Goal: Information Seeking & Learning: Find specific fact

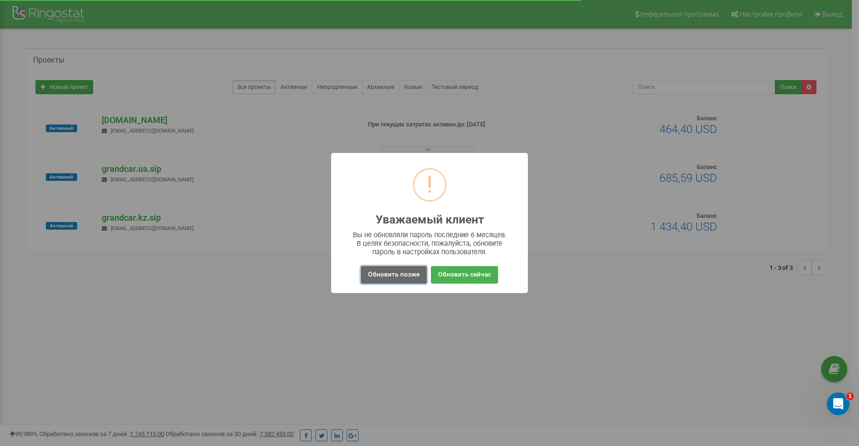
click at [398, 278] on button "Обновить позже" at bounding box center [394, 275] width 66 height 18
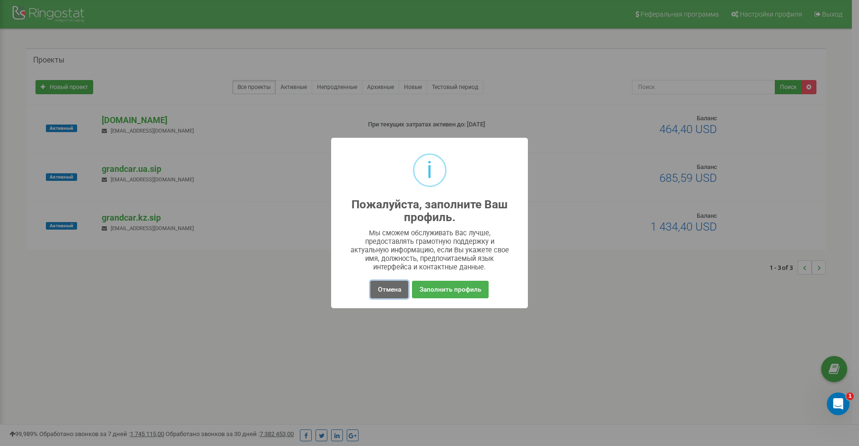
click at [390, 282] on button "Отмена" at bounding box center [389, 290] width 37 height 18
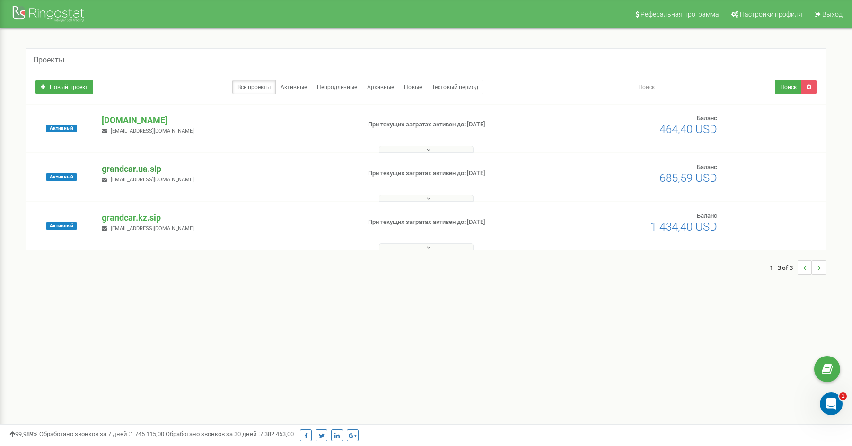
click at [135, 168] on p "grandcar.ua.sip" at bounding box center [227, 169] width 251 height 12
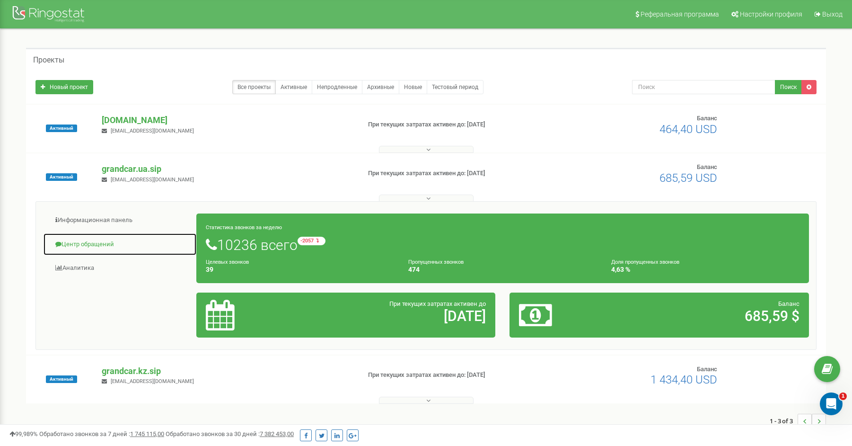
click at [94, 249] on link "Центр обращений" at bounding box center [120, 244] width 154 height 23
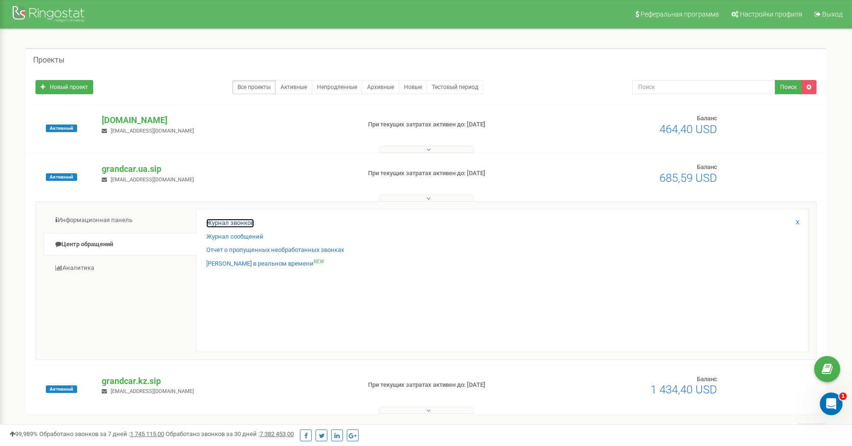
click at [229, 221] on link "Журнал звонков" at bounding box center [230, 223] width 48 height 9
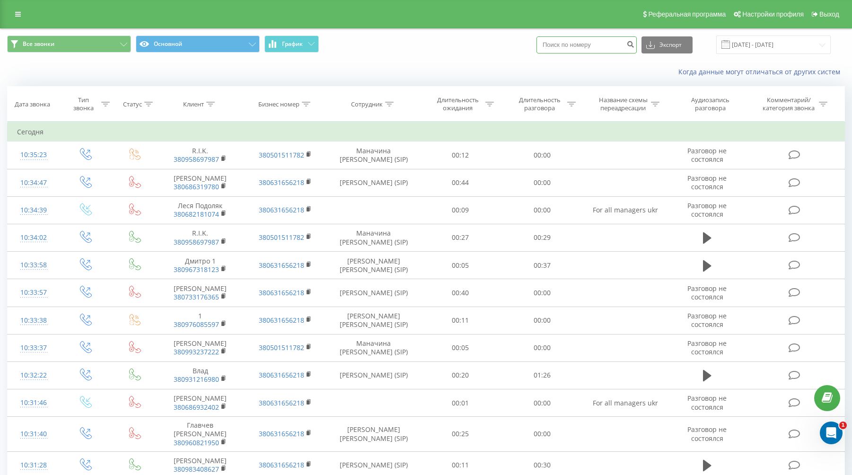
click at [582, 41] on input at bounding box center [587, 44] width 100 height 17
paste input "380 63 165 6218"
type input "380 63 165 6218"
click at [635, 46] on icon "submit" at bounding box center [630, 43] width 8 height 6
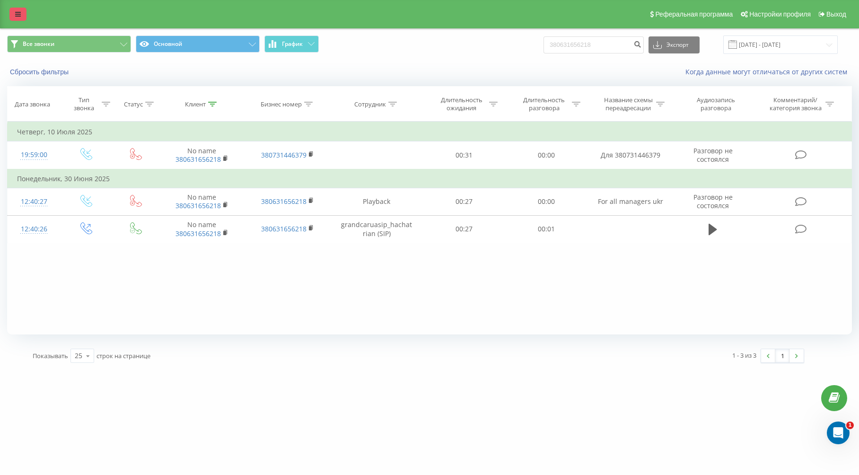
click at [17, 14] on icon at bounding box center [18, 14] width 6 height 7
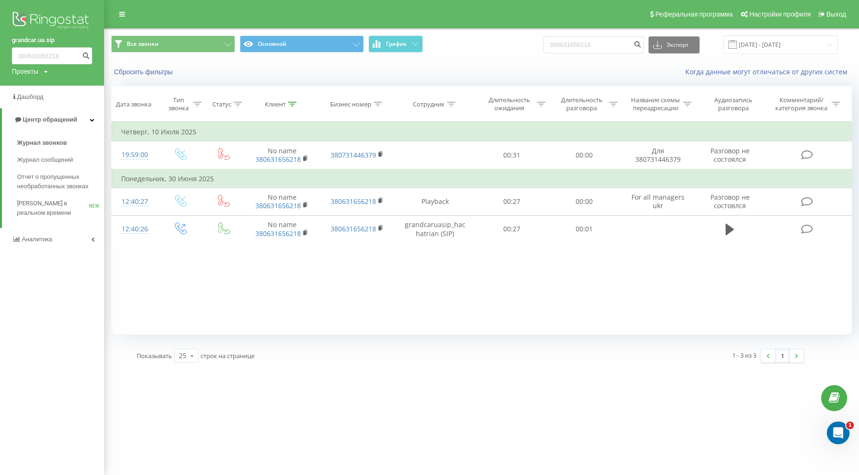
click at [52, 37] on link "grandcar.ua.sip" at bounding box center [52, 39] width 80 height 9
click at [43, 71] on div "Проекты grandcar.kz.sip grandcar.fmc.com grandcar.ua.sip" at bounding box center [30, 71] width 36 height 9
click at [52, 103] on link "[DOMAIN_NAME]" at bounding box center [43, 104] width 46 height 8
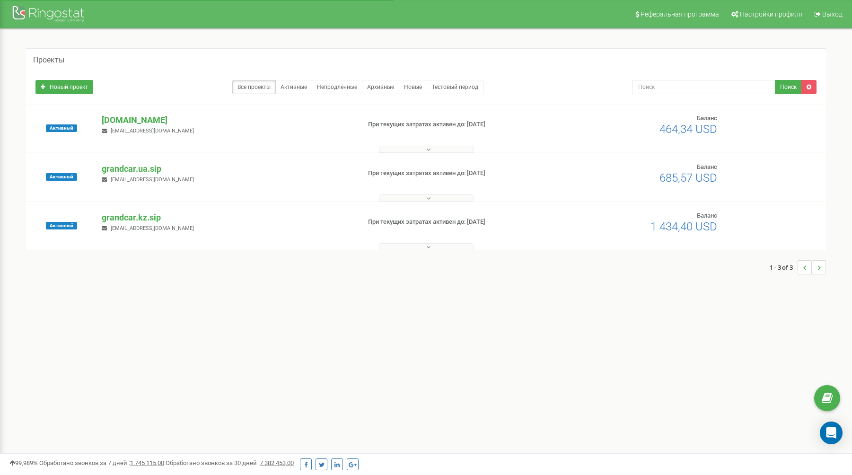
click at [145, 122] on p "[DOMAIN_NAME]" at bounding box center [227, 120] width 251 height 12
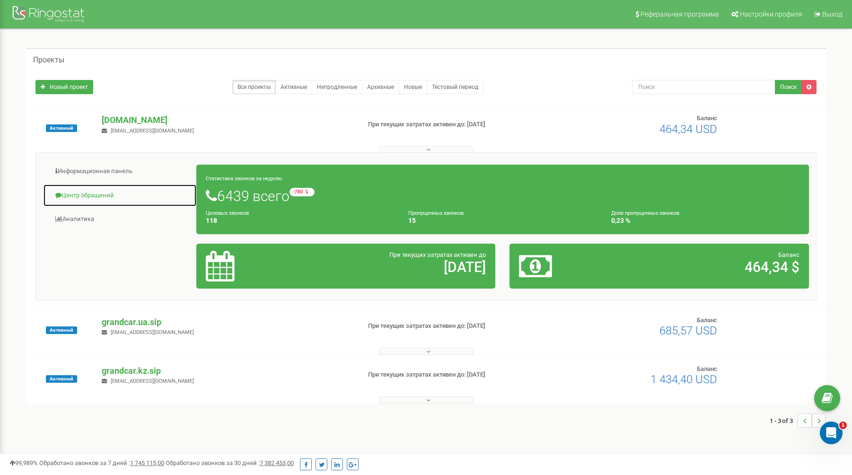
click at [88, 197] on link "Центр обращений" at bounding box center [120, 195] width 154 height 23
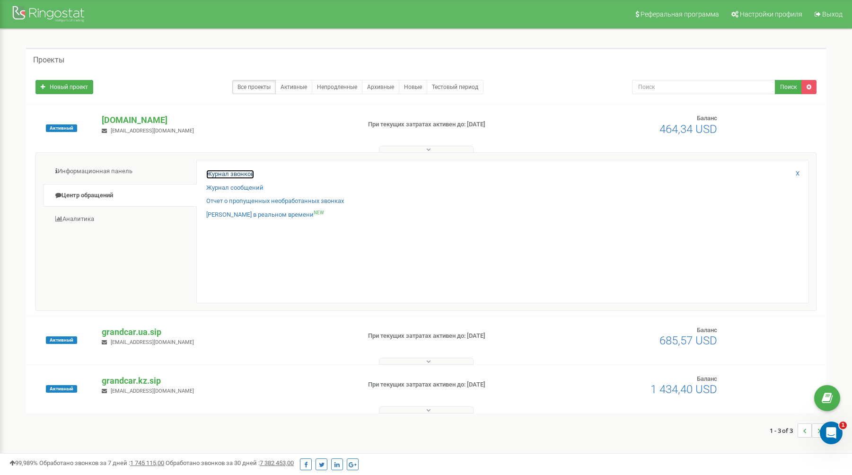
click at [226, 173] on link "Журнал звонков" at bounding box center [230, 174] width 48 height 9
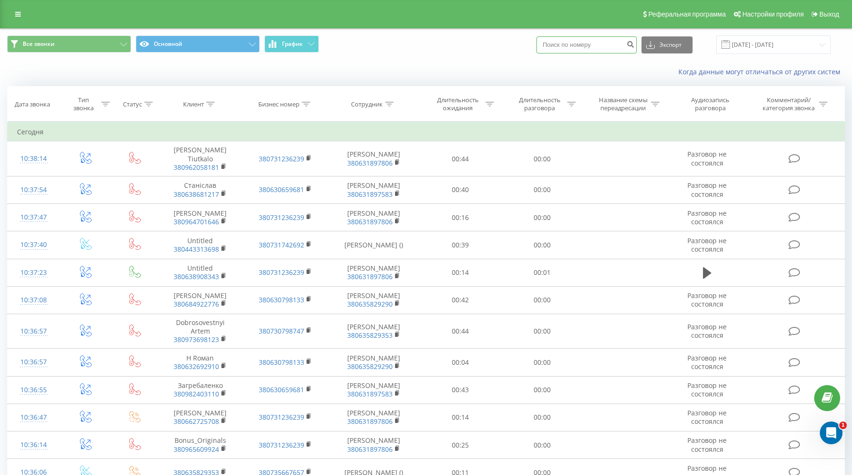
click at [592, 47] on input at bounding box center [587, 44] width 100 height 17
paste input "380 63 165 6218"
type input "380 63 165 6218"
click at [635, 43] on icon "submit" at bounding box center [630, 43] width 8 height 6
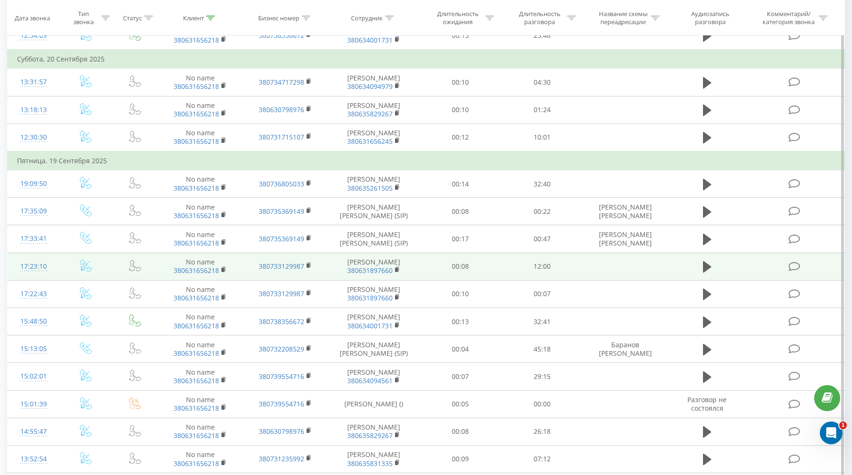
scroll to position [237, 0]
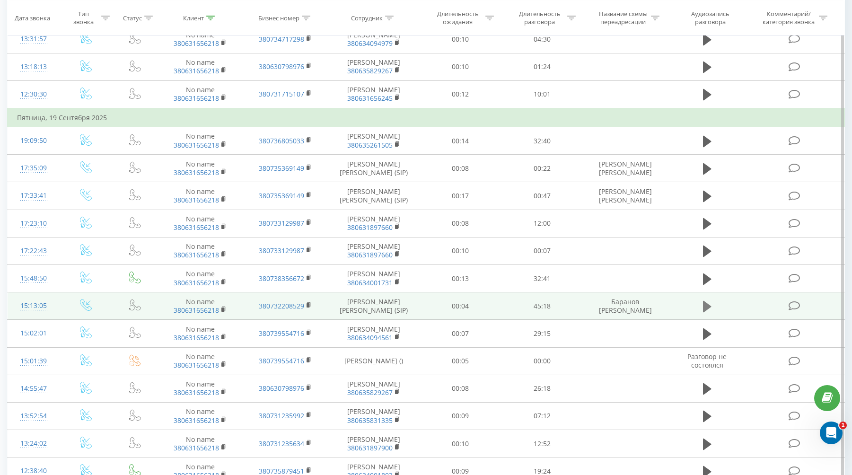
click at [712, 310] on button at bounding box center [707, 307] width 14 height 14
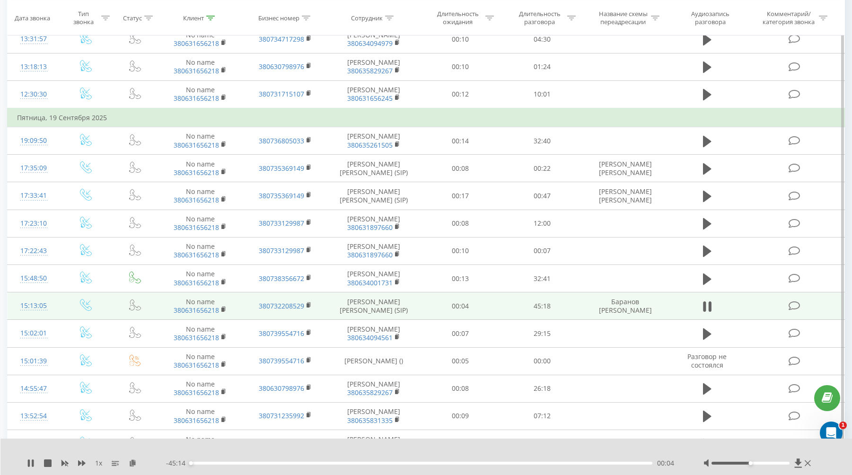
click at [334, 465] on div "- 45:14 00:04 00:04" at bounding box center [422, 463] width 513 height 9
click at [317, 465] on div "- 45:12 00:06 00:06" at bounding box center [422, 463] width 513 height 9
click at [383, 463] on div "00:08" at bounding box center [421, 463] width 462 height 3
drag, startPoint x: 389, startPoint y: 463, endPoint x: 417, endPoint y: 463, distance: 27.9
click at [417, 463] on div "22:14" at bounding box center [421, 463] width 462 height 3
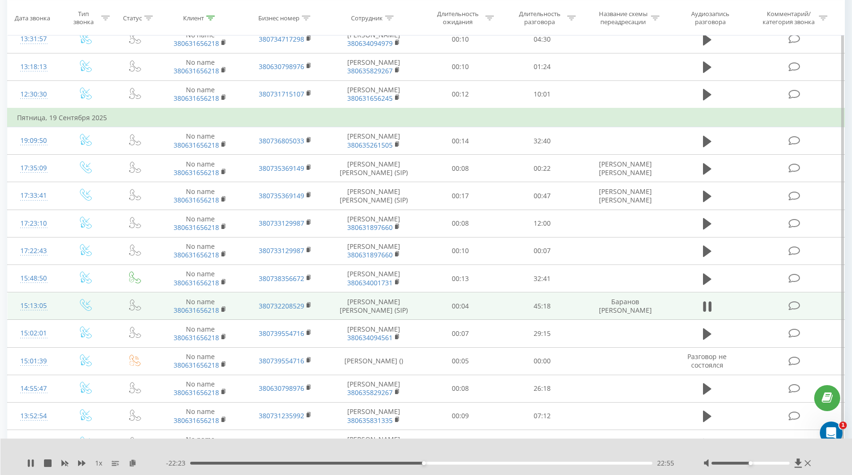
click at [99, 462] on span "1 x" at bounding box center [98, 463] width 7 height 9
click at [81, 462] on icon at bounding box center [82, 463] width 8 height 8
